Goal: Task Accomplishment & Management: Use online tool/utility

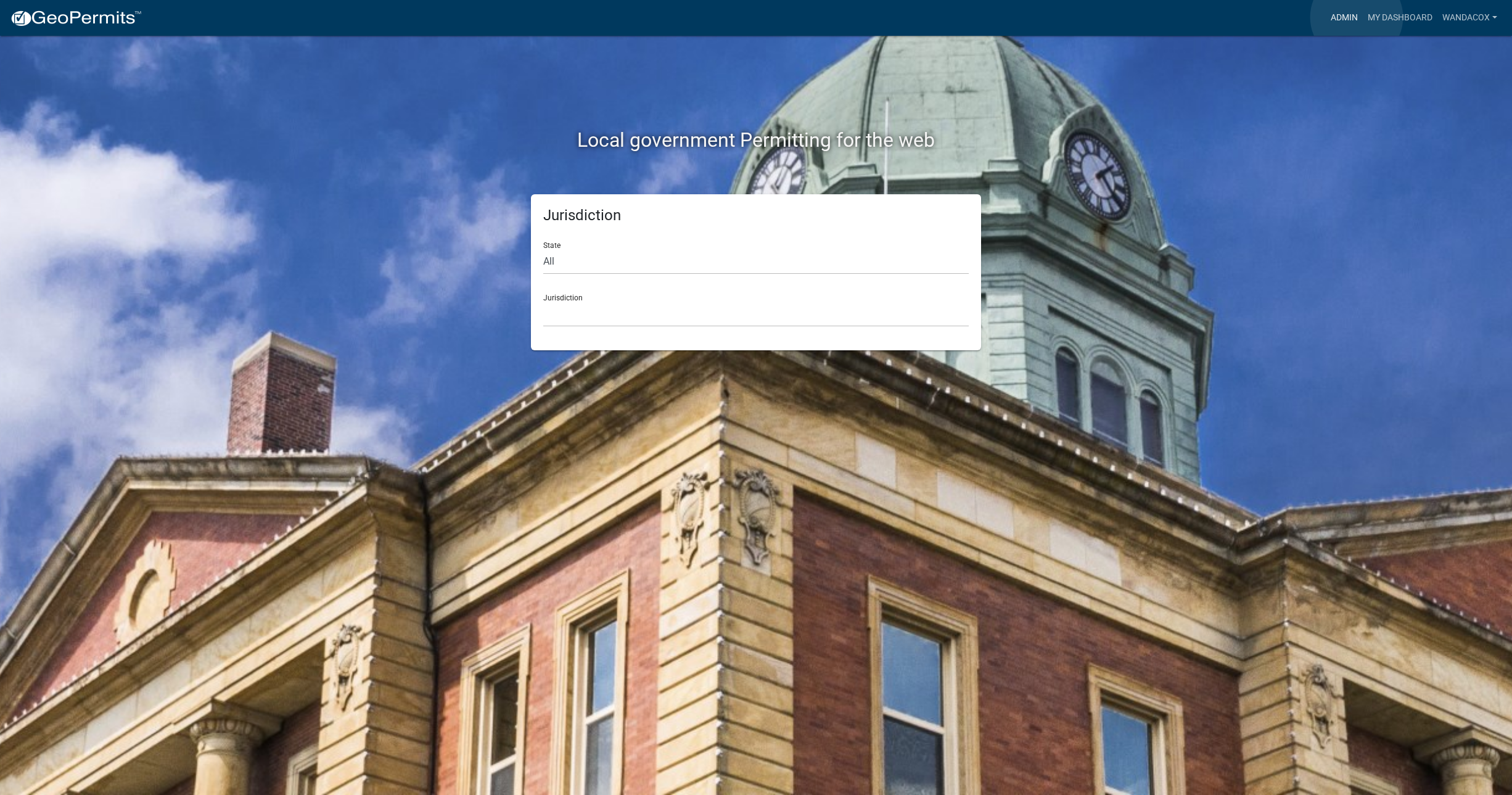
click at [1356, 17] on link "Admin" at bounding box center [1344, 17] width 37 height 23
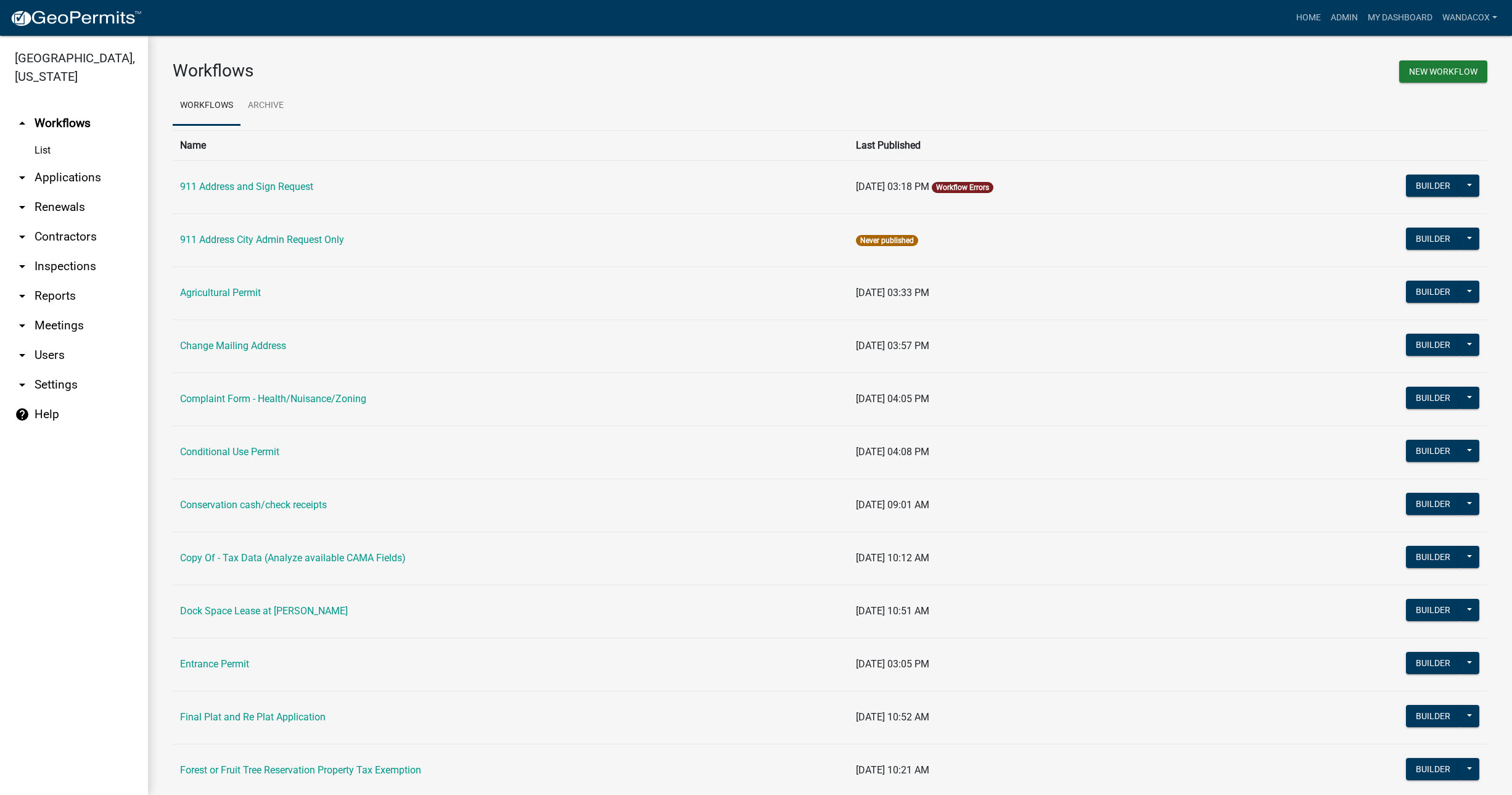
click at [59, 163] on link "arrow_drop_down Applications" at bounding box center [74, 178] width 148 height 29
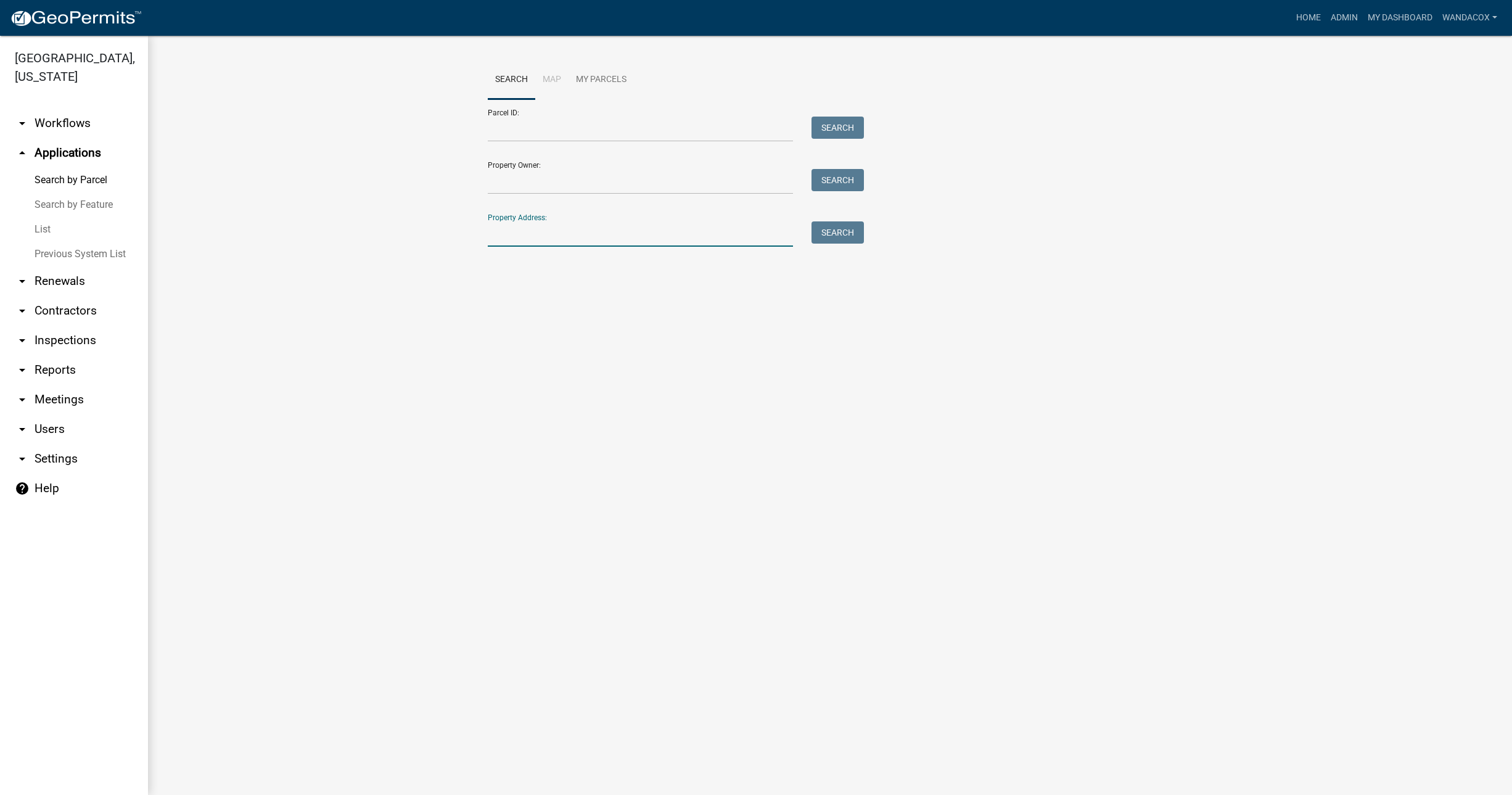
click at [571, 224] on input "Property Address:" at bounding box center [640, 234] width 305 height 25
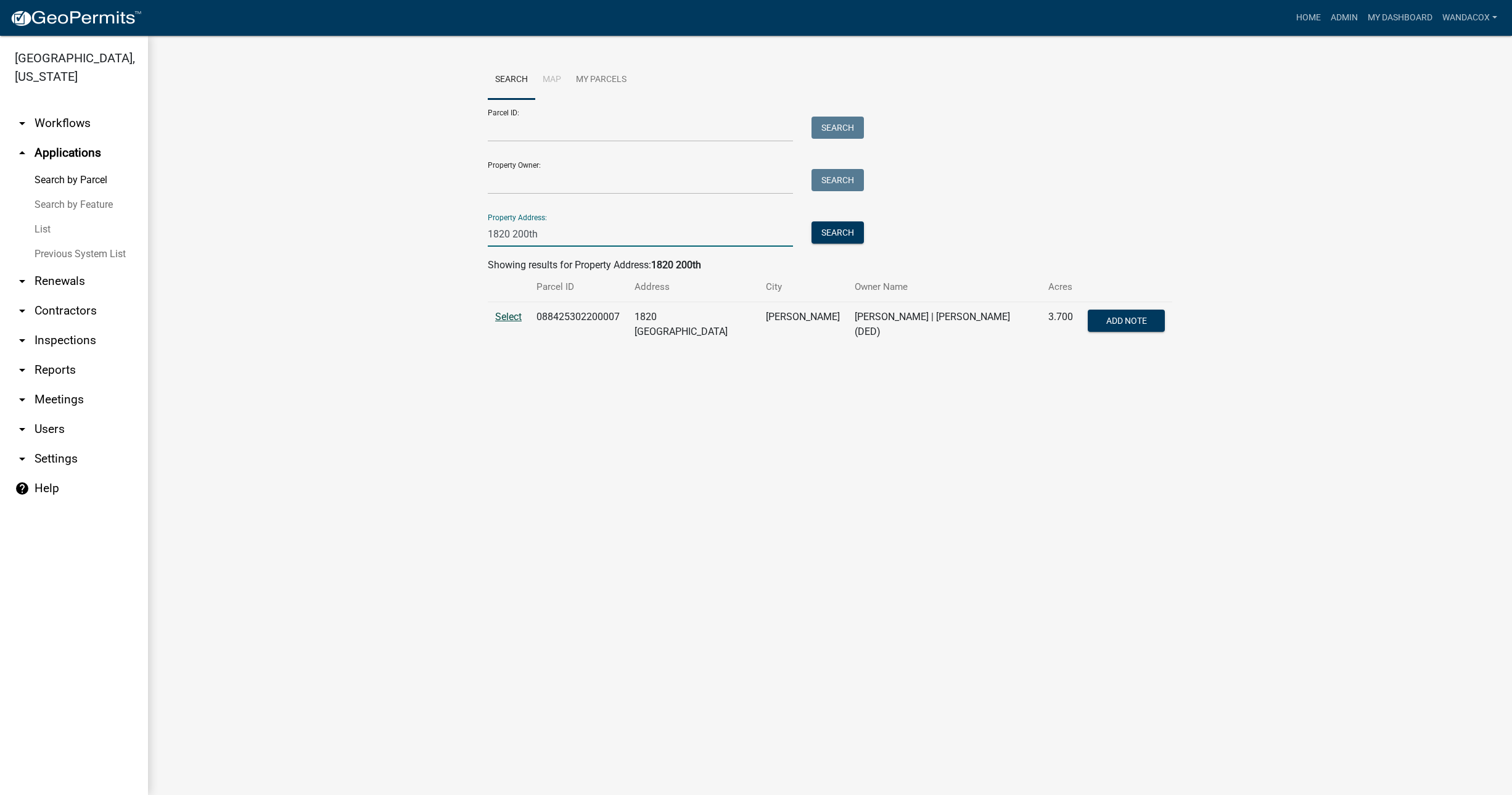
type input "1820 200th"
click at [516, 314] on span "Select" at bounding box center [509, 317] width 27 height 12
